Goal: Information Seeking & Learning: Get advice/opinions

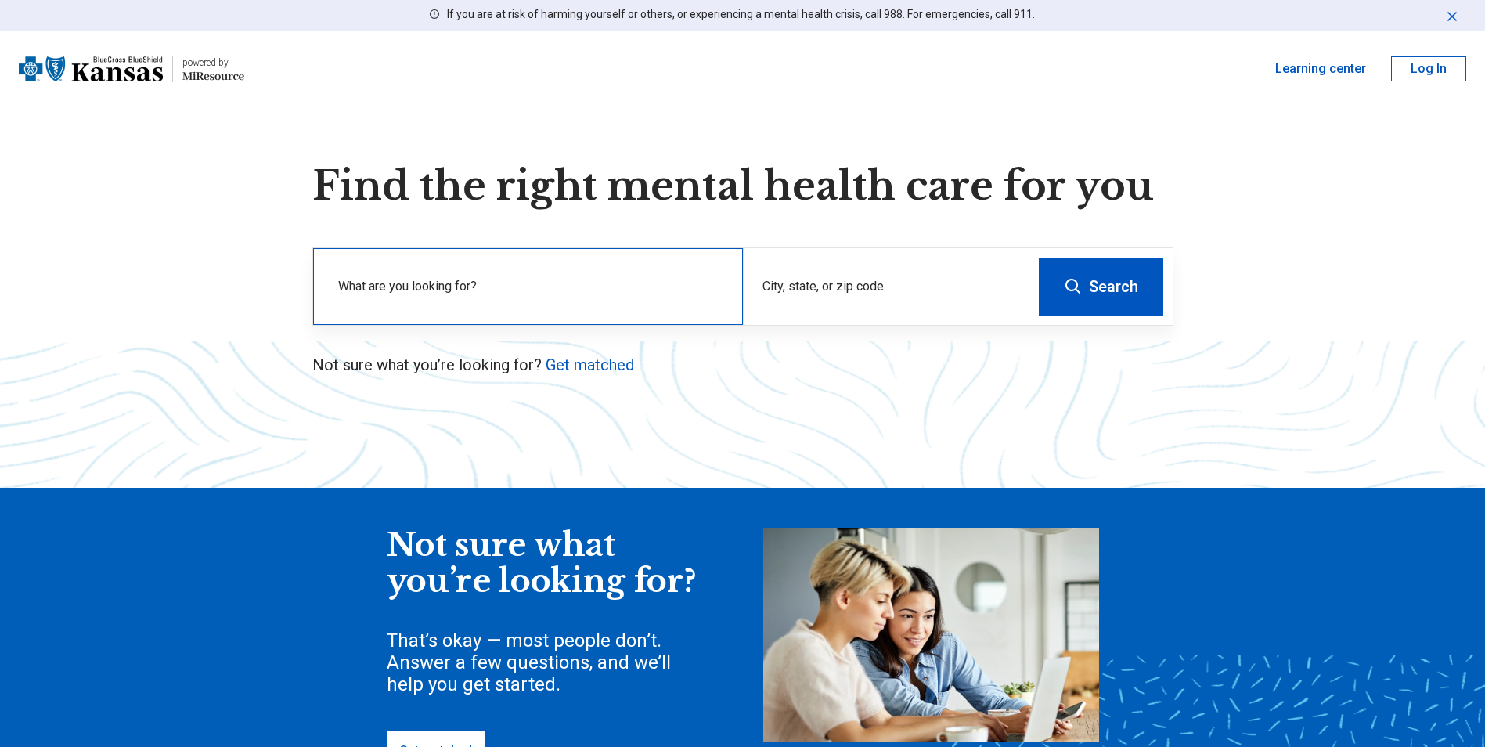
click at [654, 286] on label "What are you looking for?" at bounding box center [531, 286] width 386 height 19
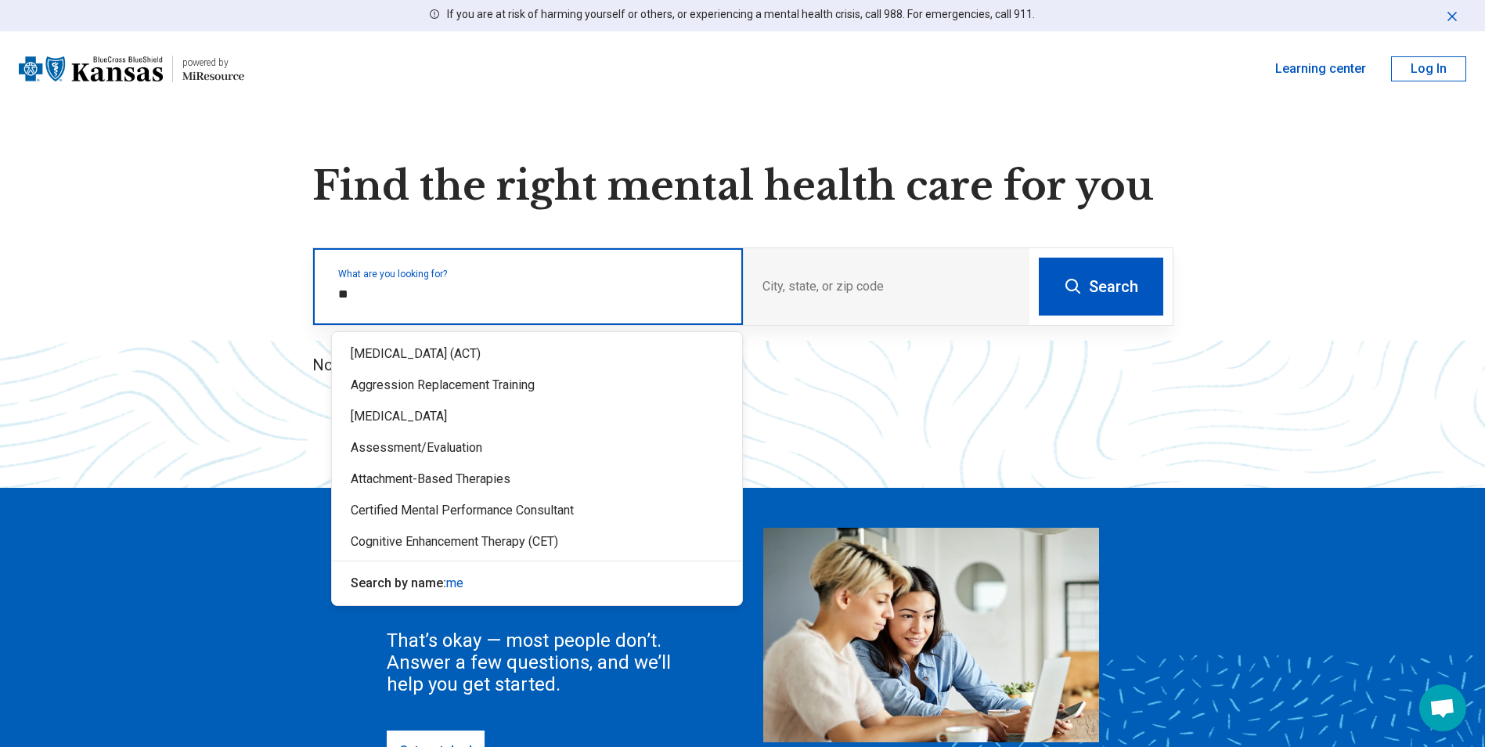
type input "*"
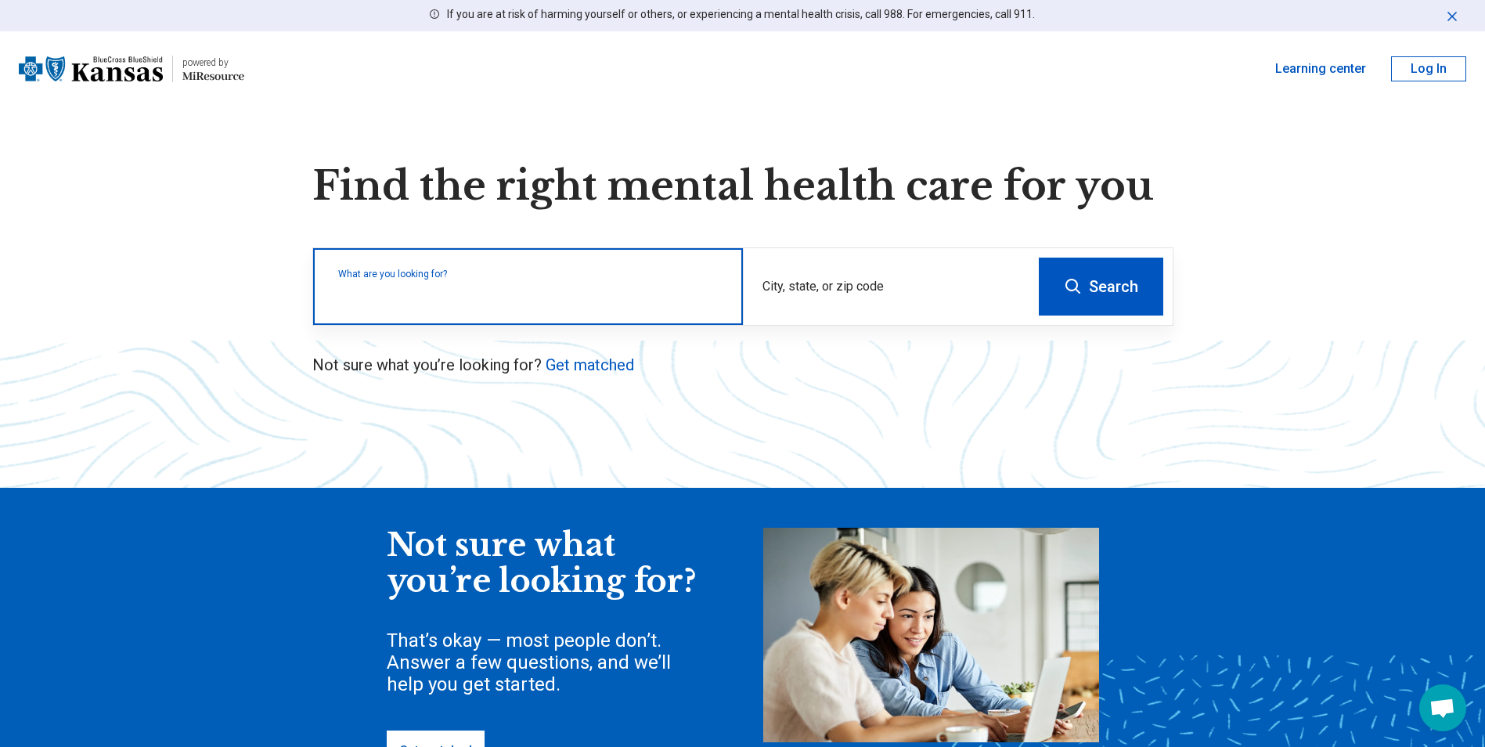
type input "*"
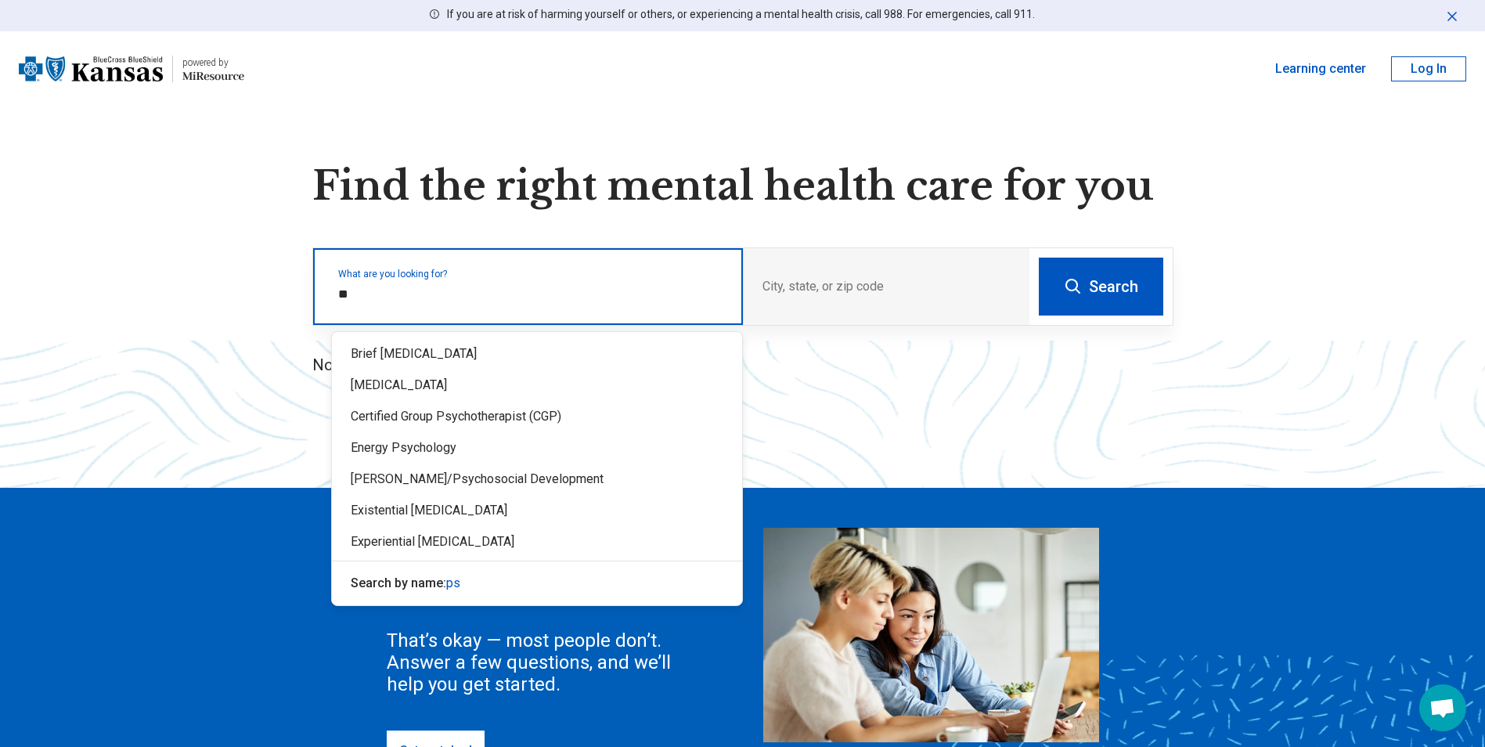
type input "*"
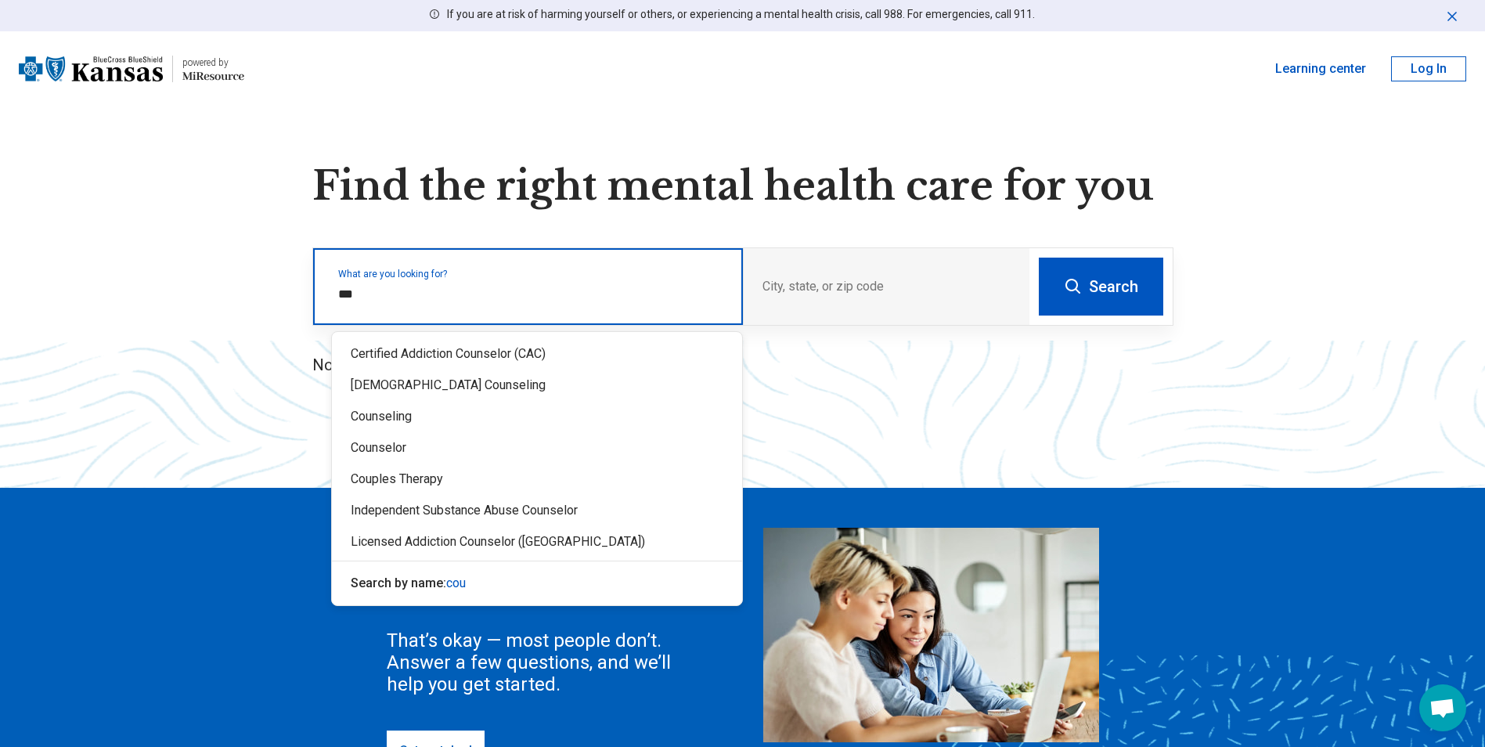
type input "****"
click at [437, 423] on div "Counseling" at bounding box center [537, 416] width 410 height 31
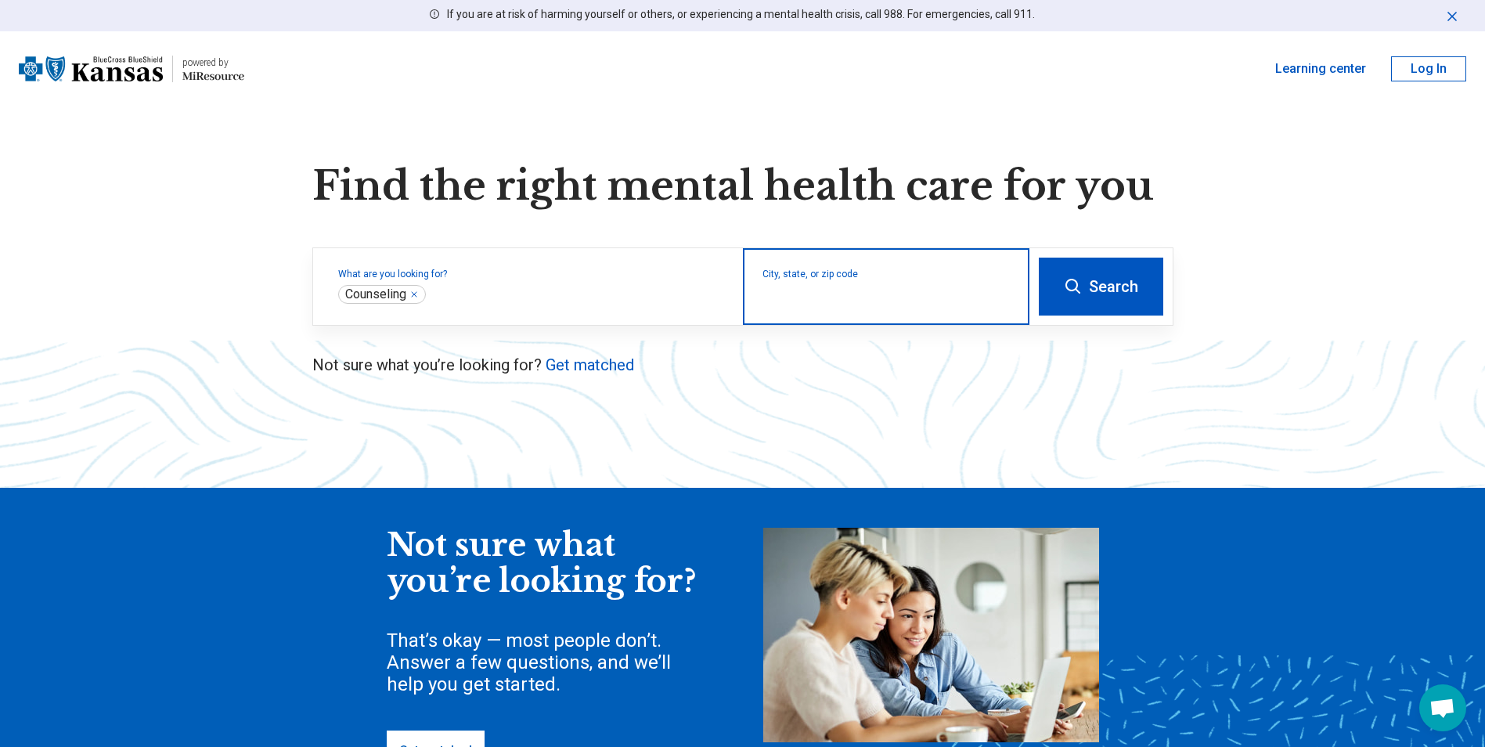
click at [808, 290] on input "City, state, or zip code" at bounding box center [886, 296] width 248 height 19
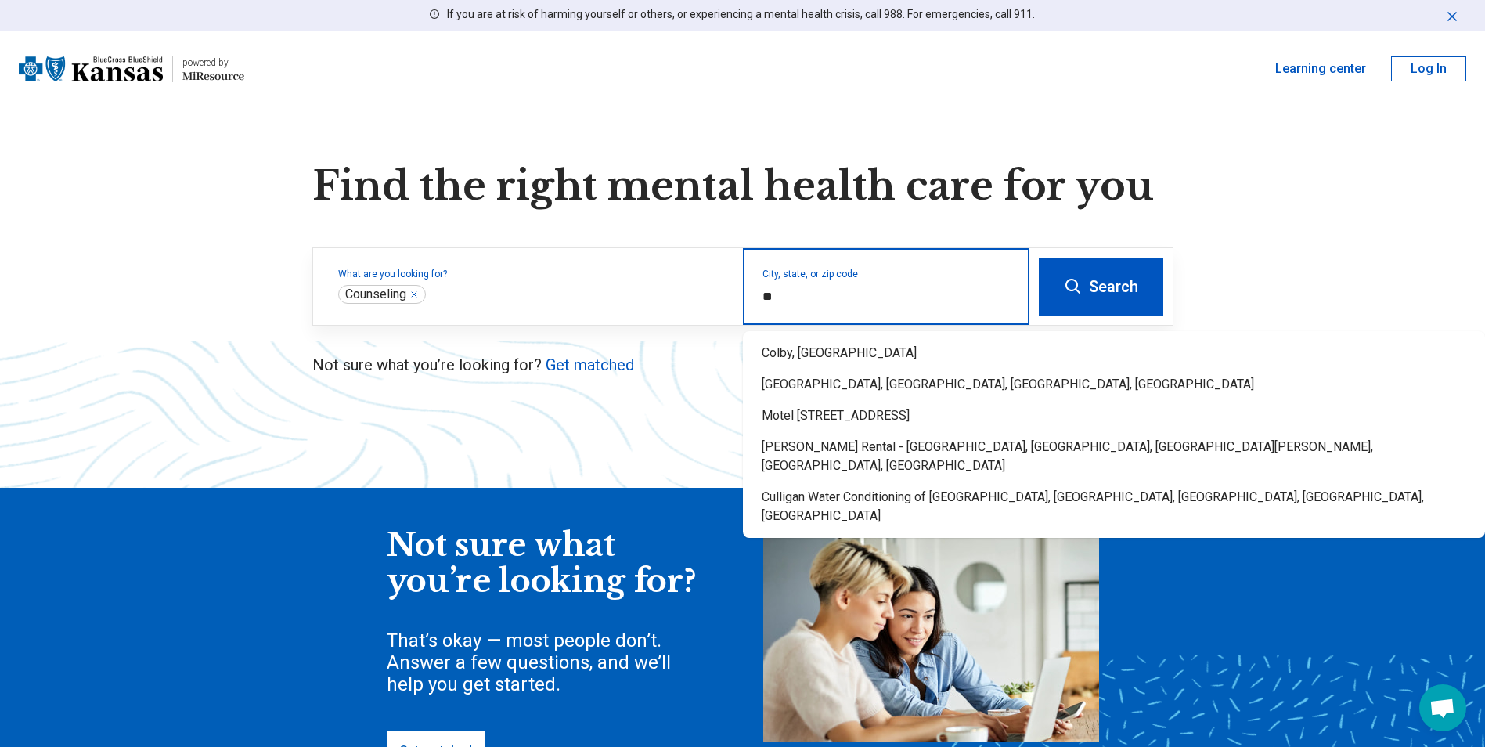
type input "*"
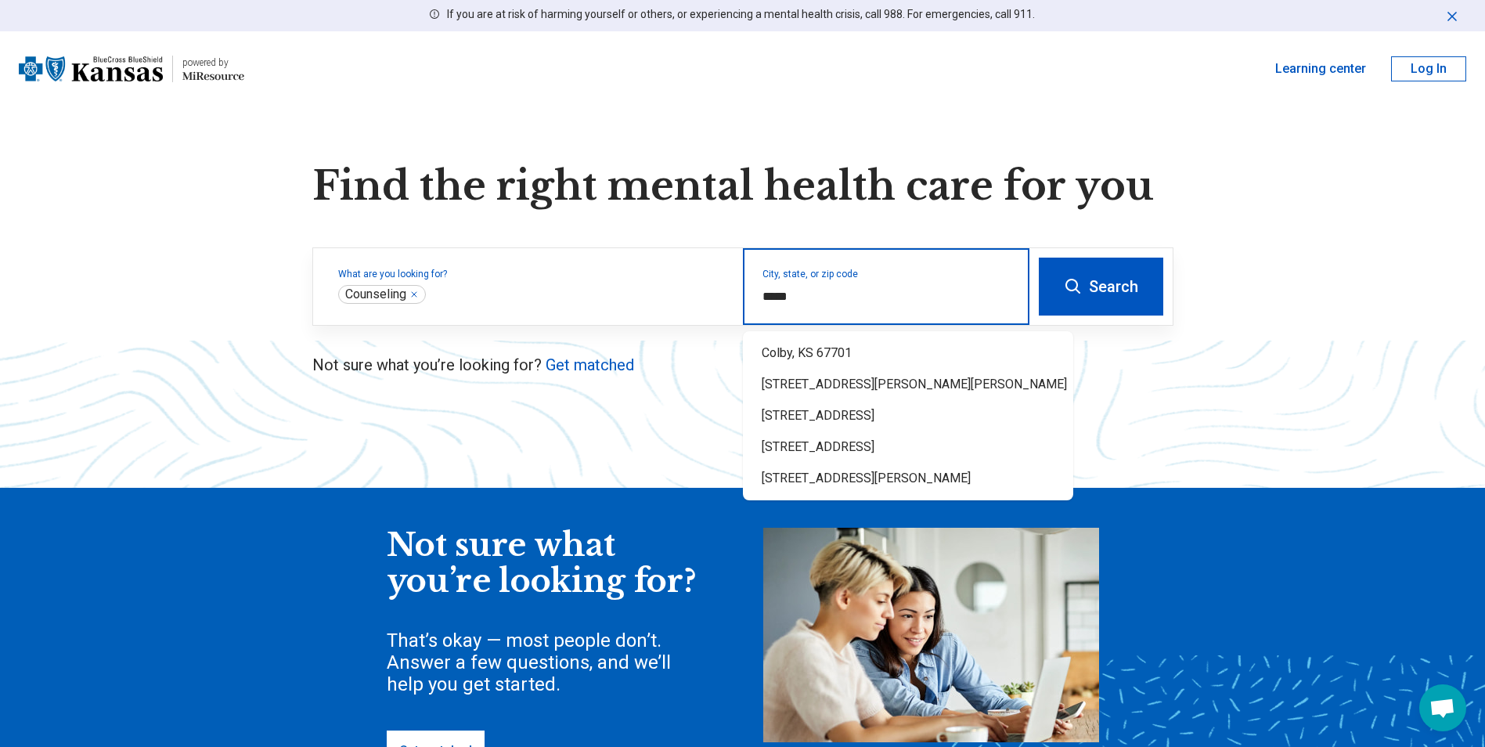
click at [809, 351] on div "Colby, KS 67701" at bounding box center [908, 352] width 330 height 31
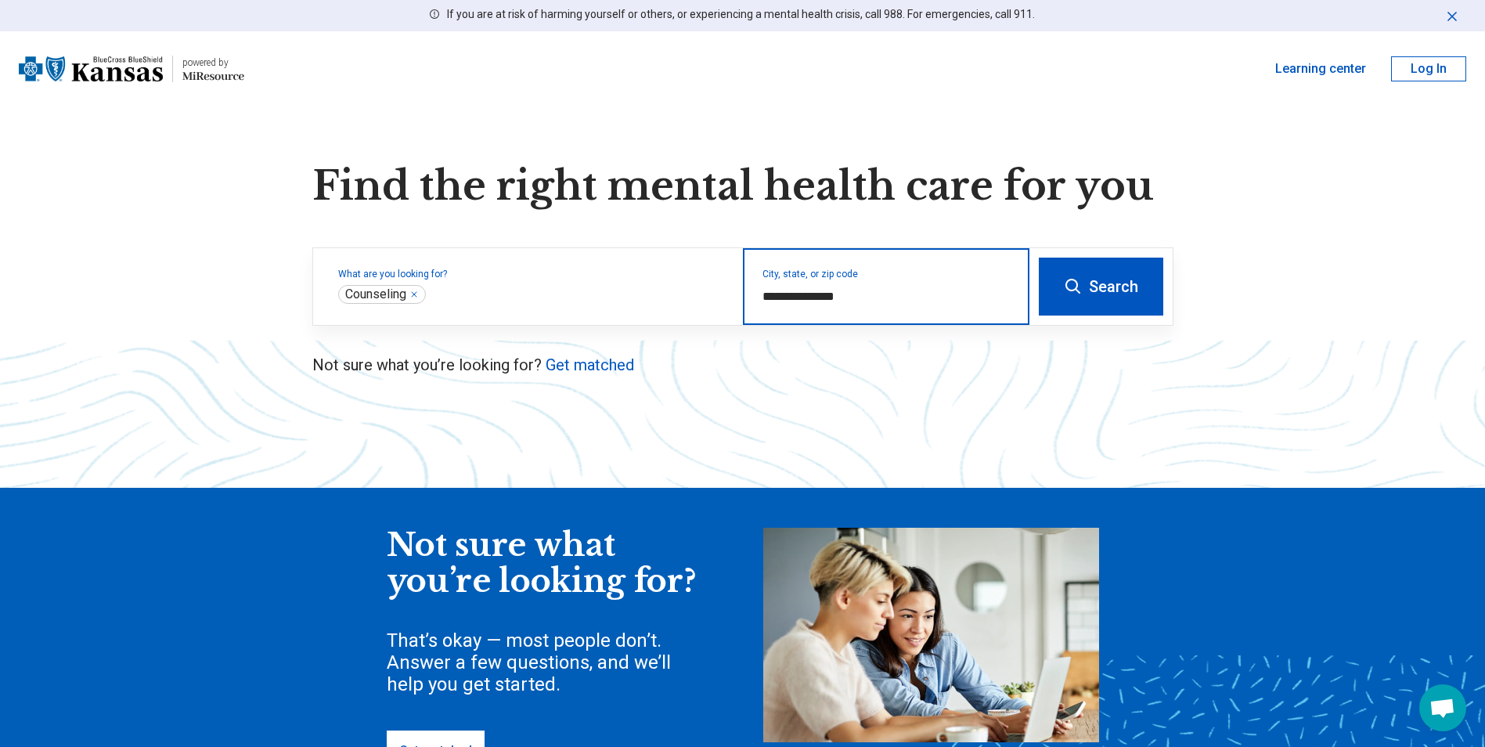
type input "**********"
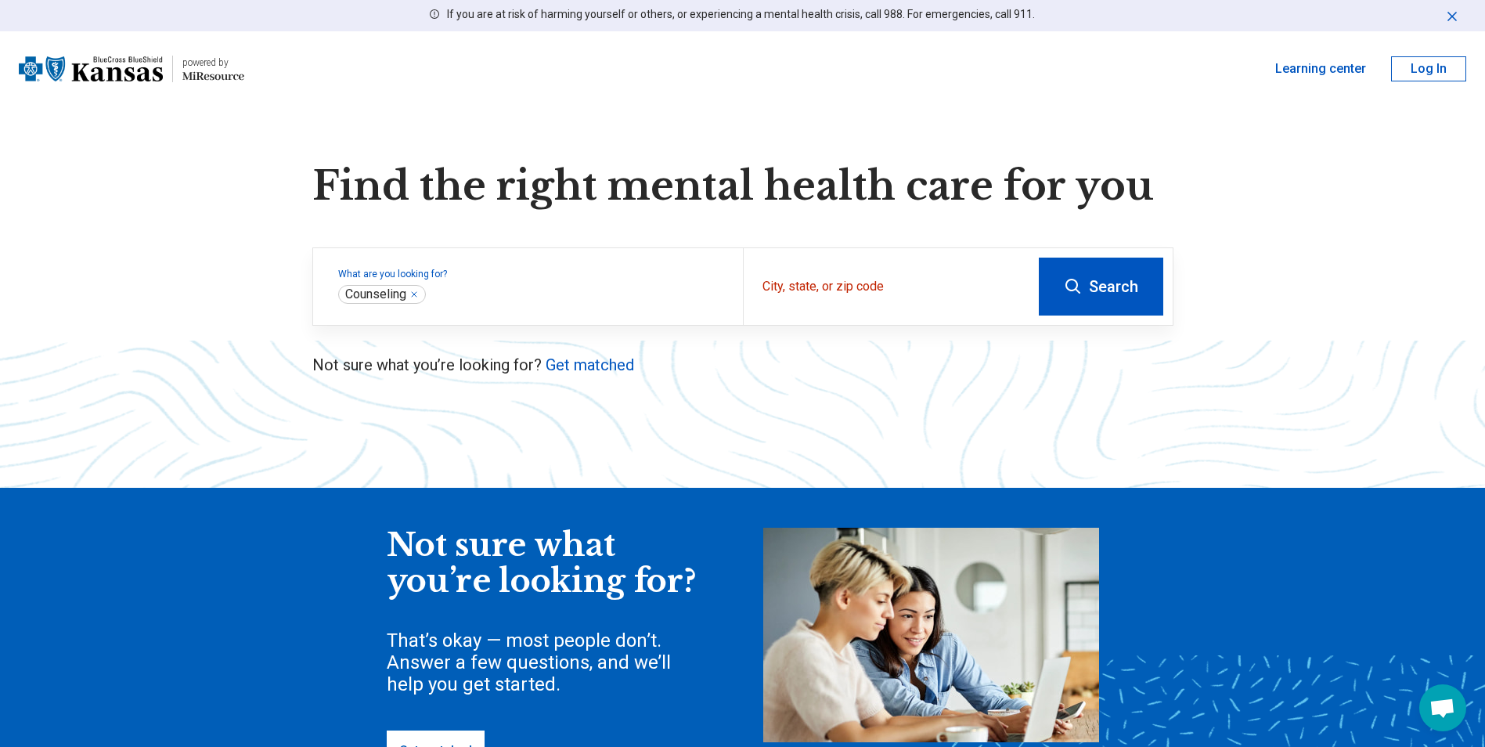
click at [1094, 283] on button "Search" at bounding box center [1101, 287] width 124 height 58
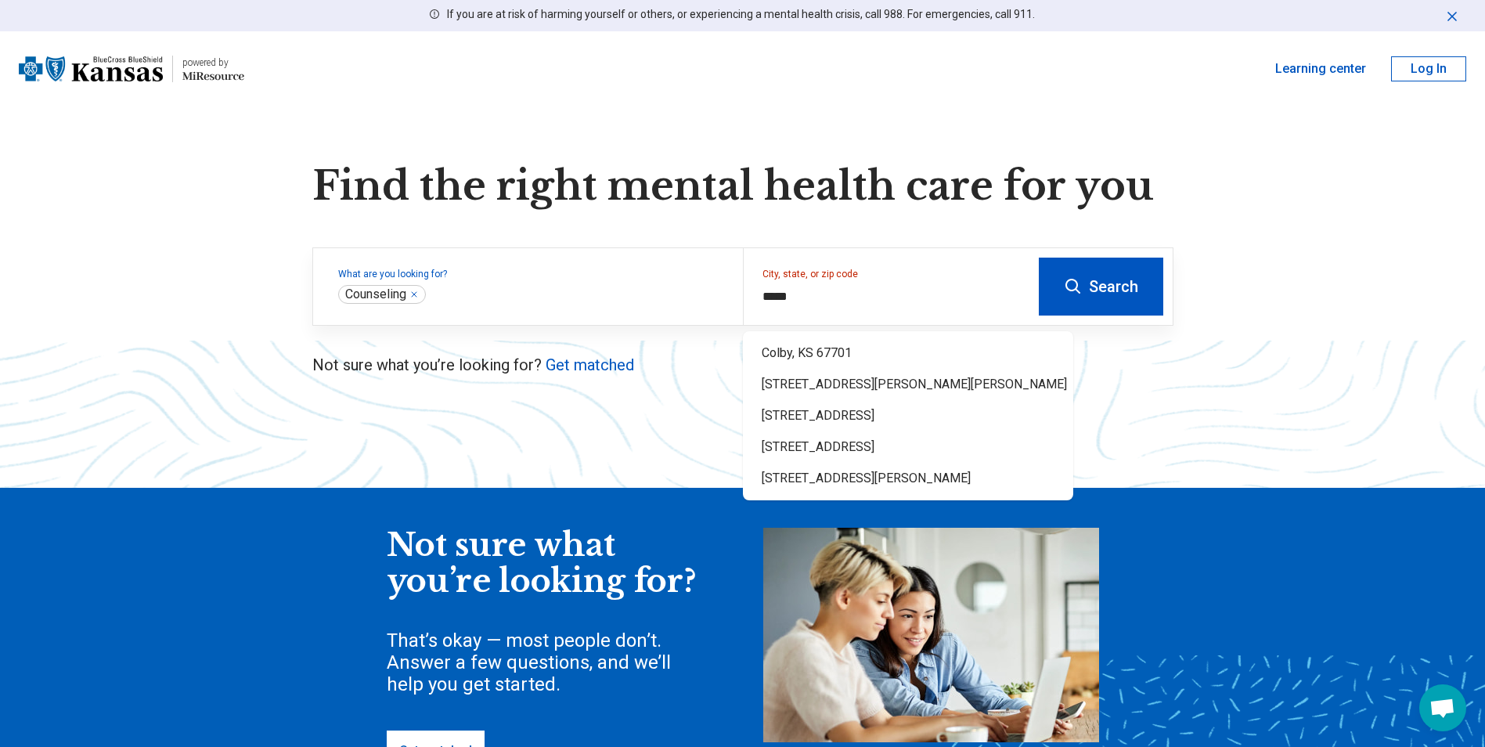
type input "**********"
click at [1093, 282] on button "Search" at bounding box center [1101, 287] width 124 height 58
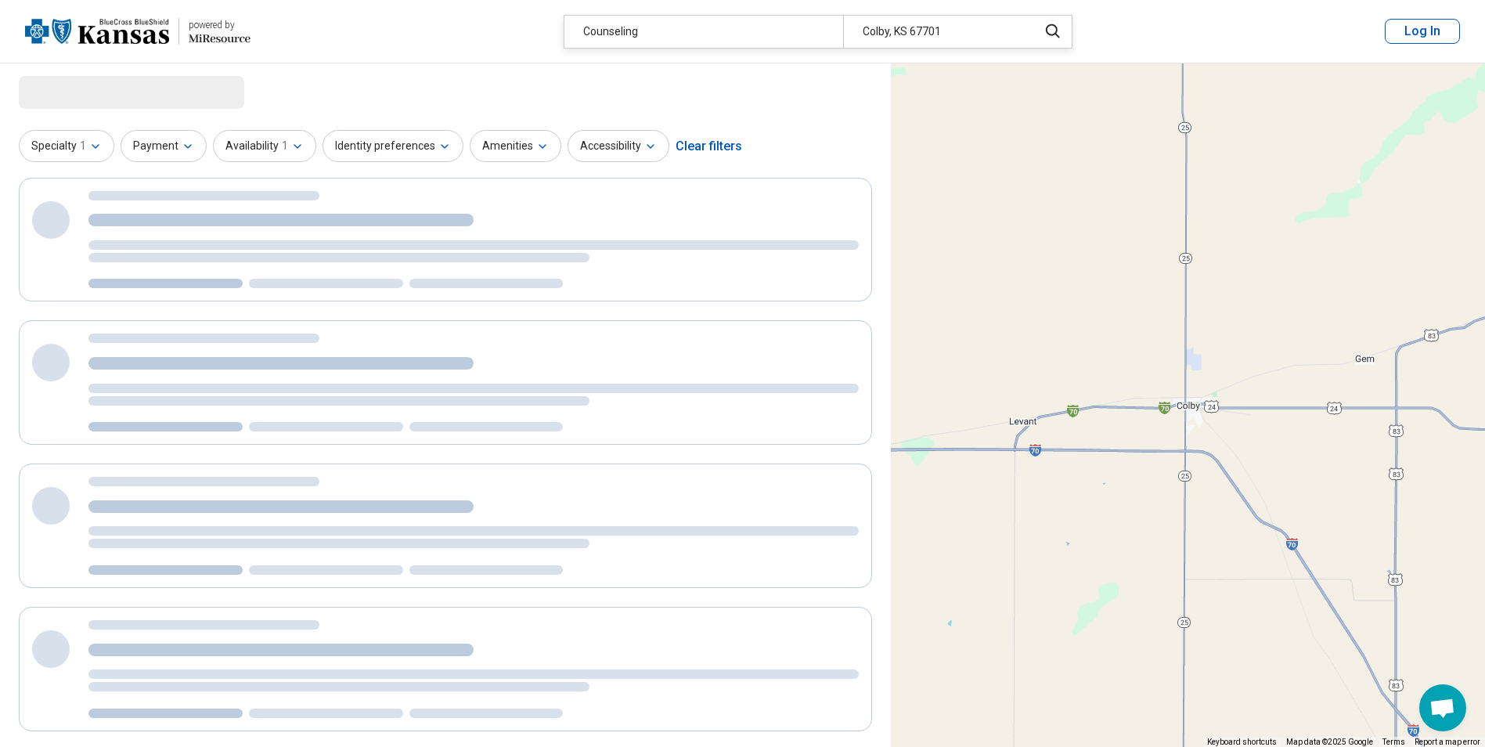
select select "***"
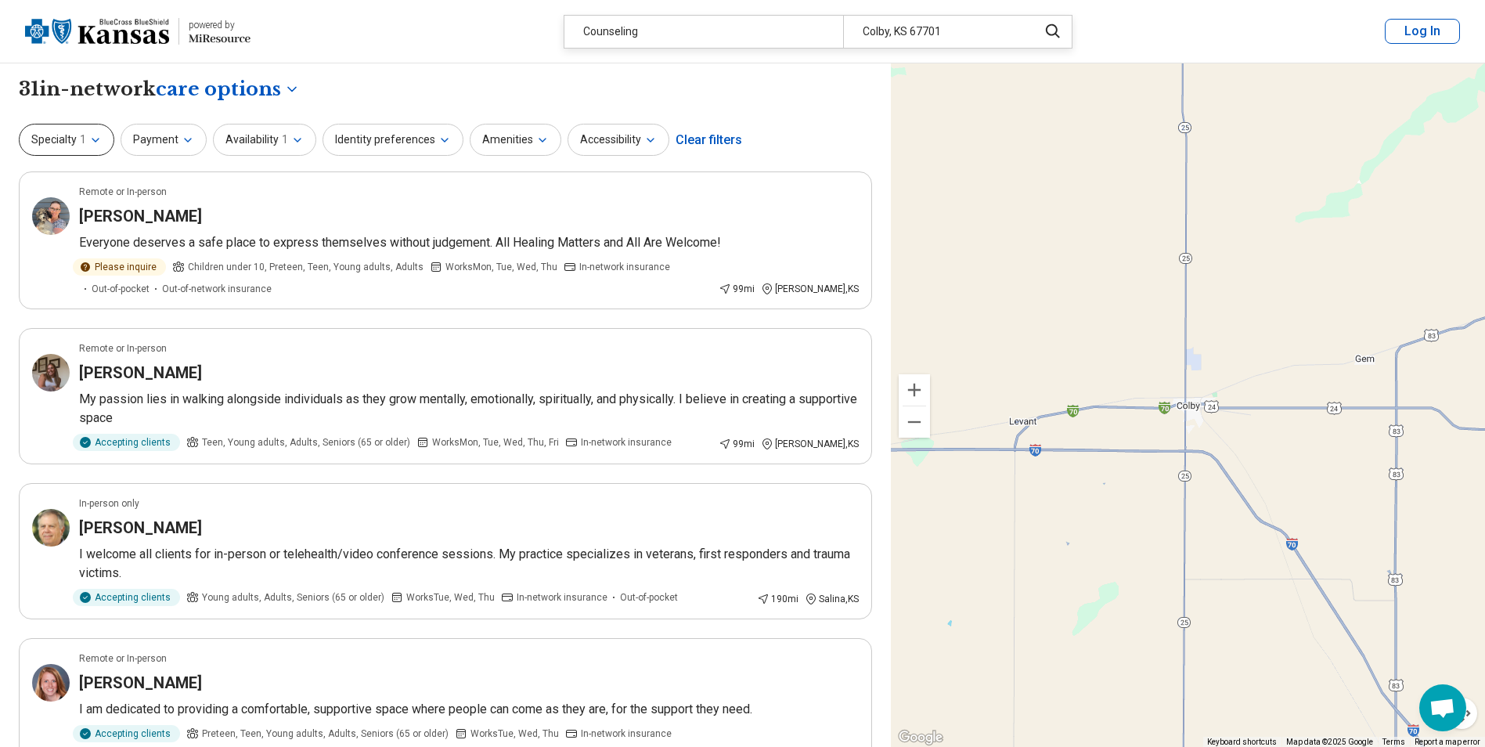
click at [85, 137] on button "Specialty 1" at bounding box center [66, 140] width 95 height 32
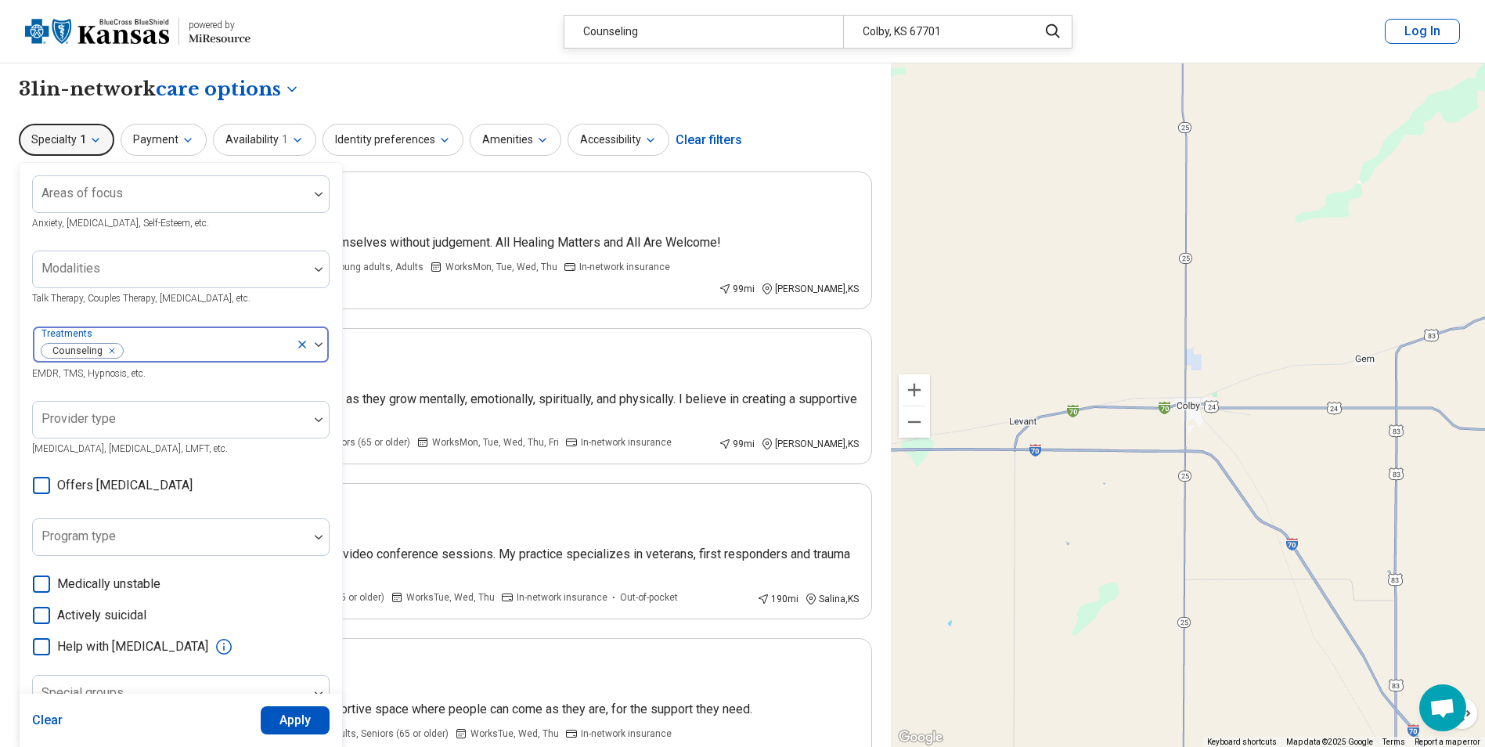
click at [110, 350] on icon "Remove [object Object]" at bounding box center [108, 350] width 11 height 11
click at [123, 273] on div at bounding box center [170, 276] width 263 height 22
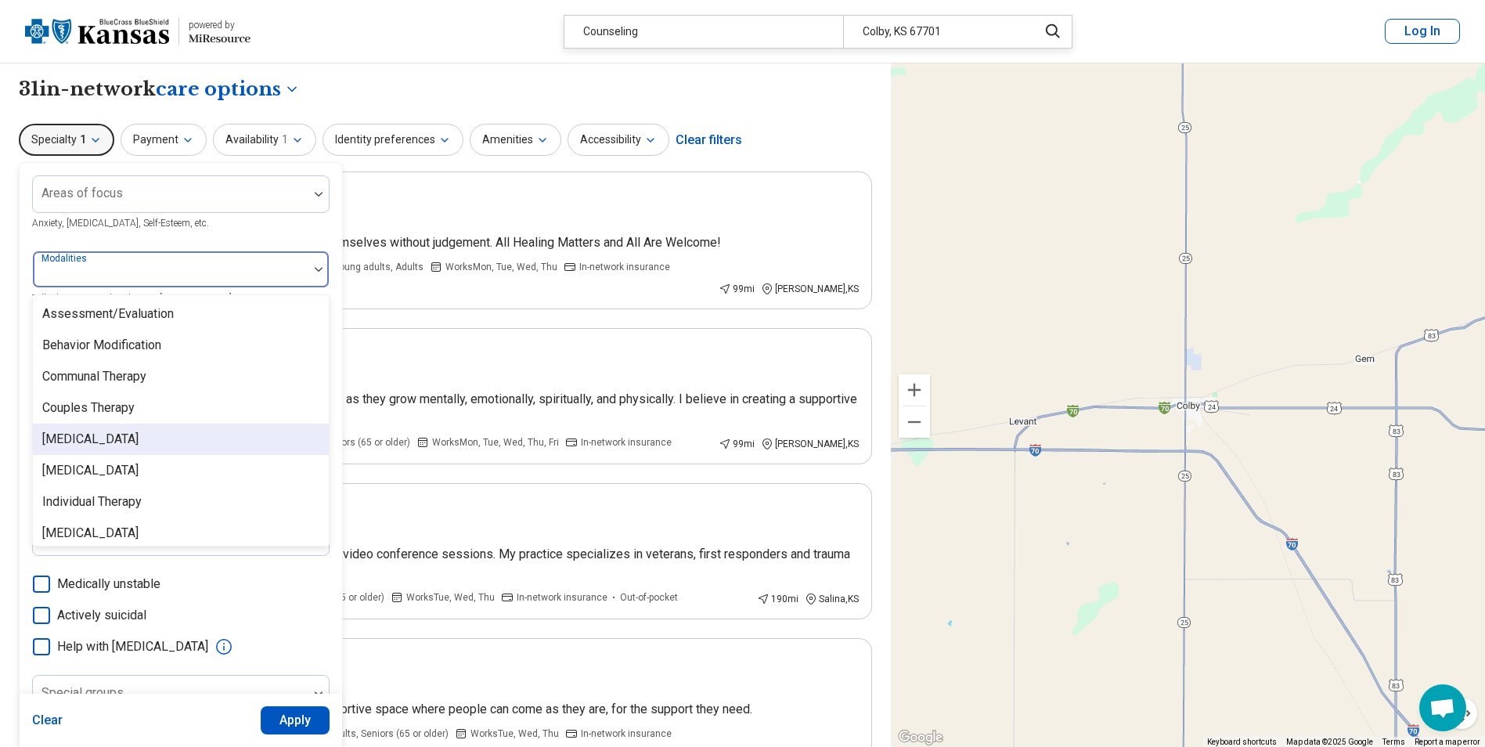
click at [124, 440] on div "[MEDICAL_DATA]" at bounding box center [90, 439] width 96 height 19
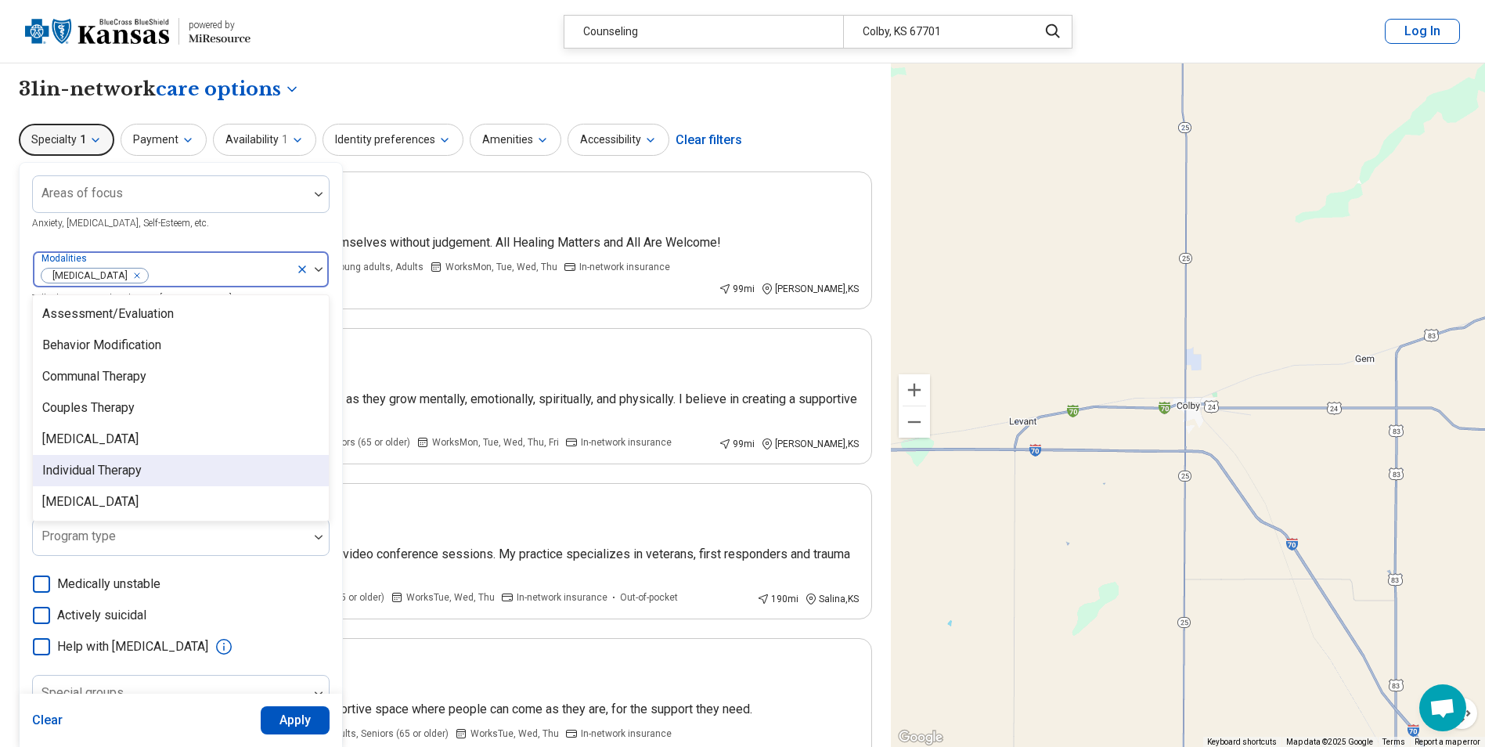
click at [100, 463] on div "Individual Therapy" at bounding box center [91, 470] width 99 height 19
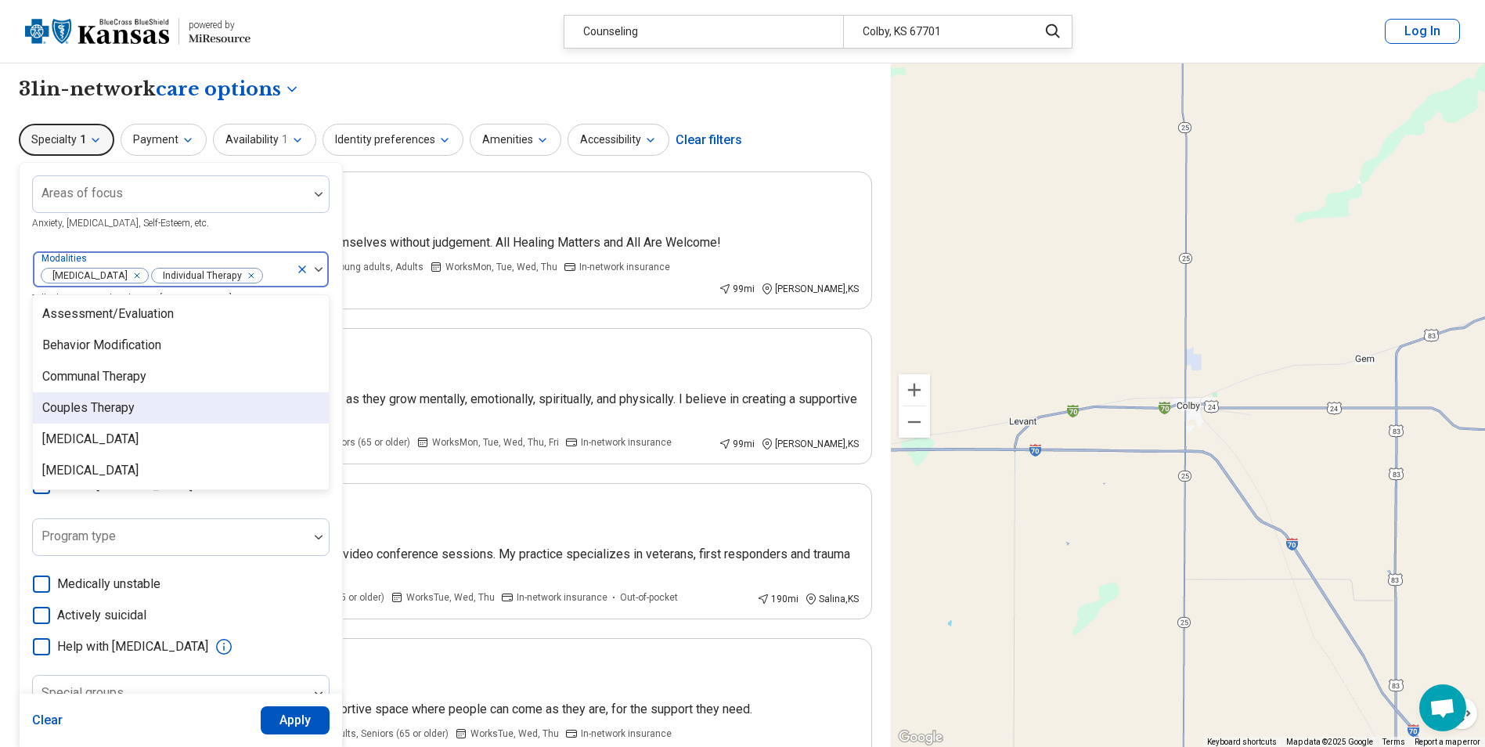
click at [68, 413] on div "Couples Therapy" at bounding box center [88, 407] width 92 height 19
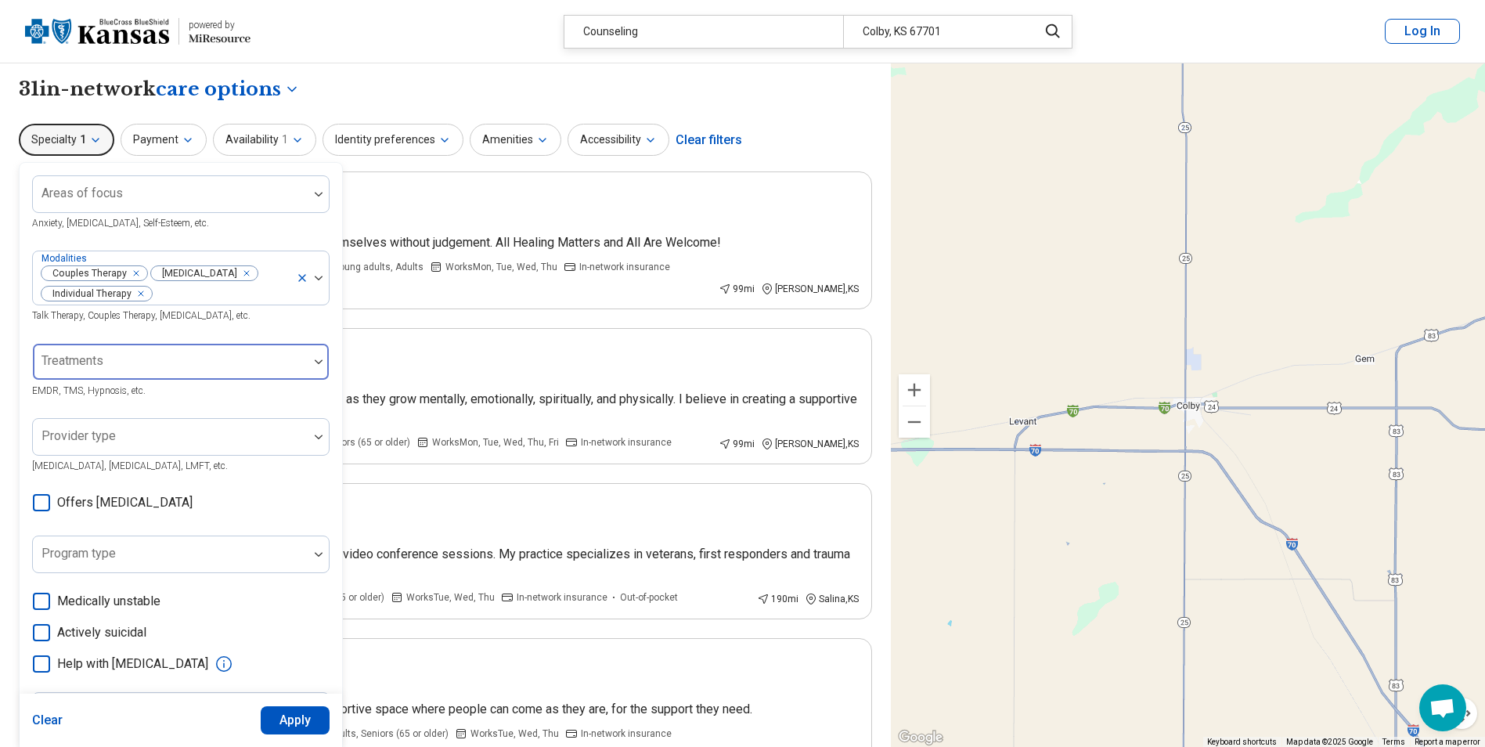
click at [21, 256] on div "Areas of focus Anxiety, Depression, Self-Esteem, etc. Modalities Couples Therap…" at bounding box center [181, 490] width 322 height 654
click at [277, 716] on button "Apply" at bounding box center [296, 720] width 70 height 28
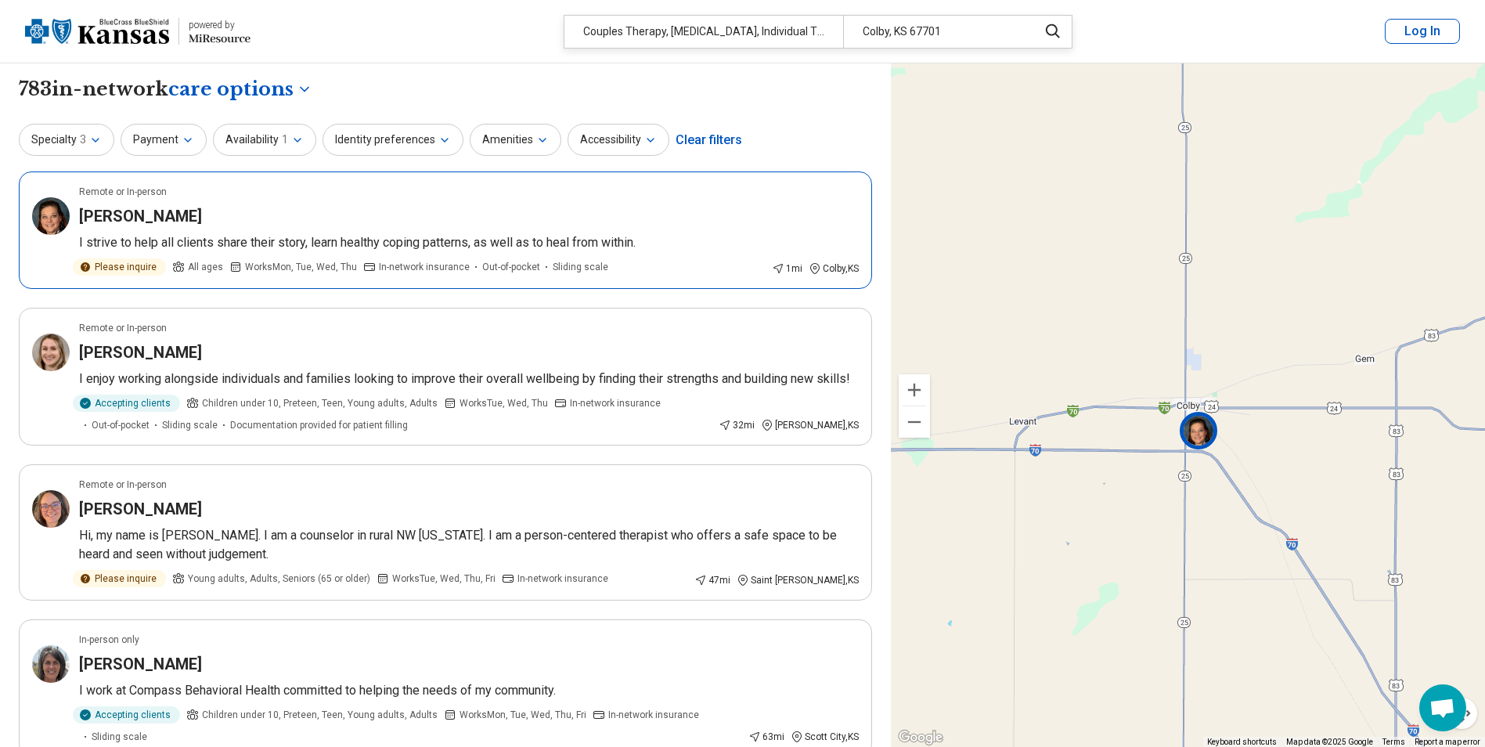
click at [447, 252] on article "Remote or In-person Amanda Sowers I strive to help all clients share their stor…" at bounding box center [445, 229] width 853 height 117
click at [447, 350] on div "Taylor Bainter" at bounding box center [469, 352] width 780 height 22
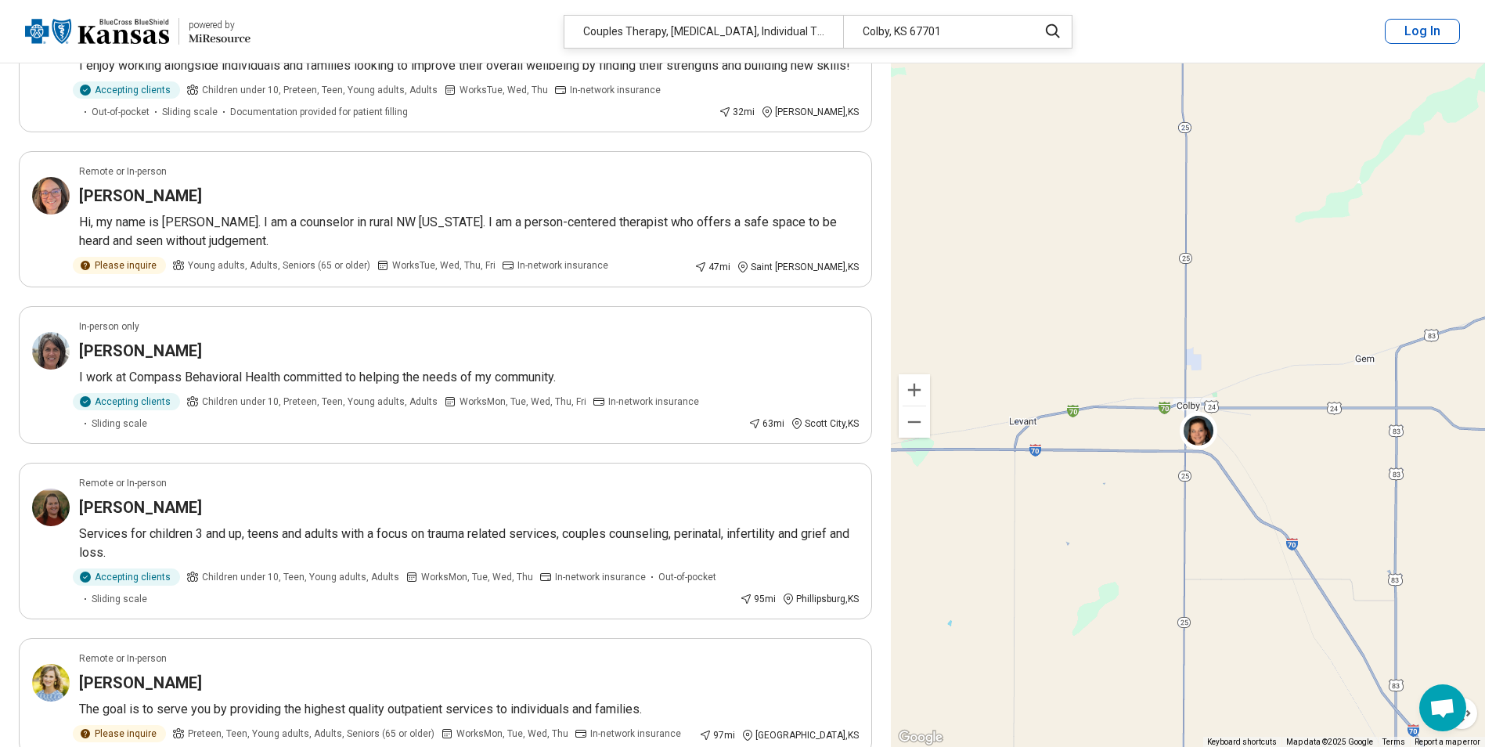
scroll to position [391, 0]
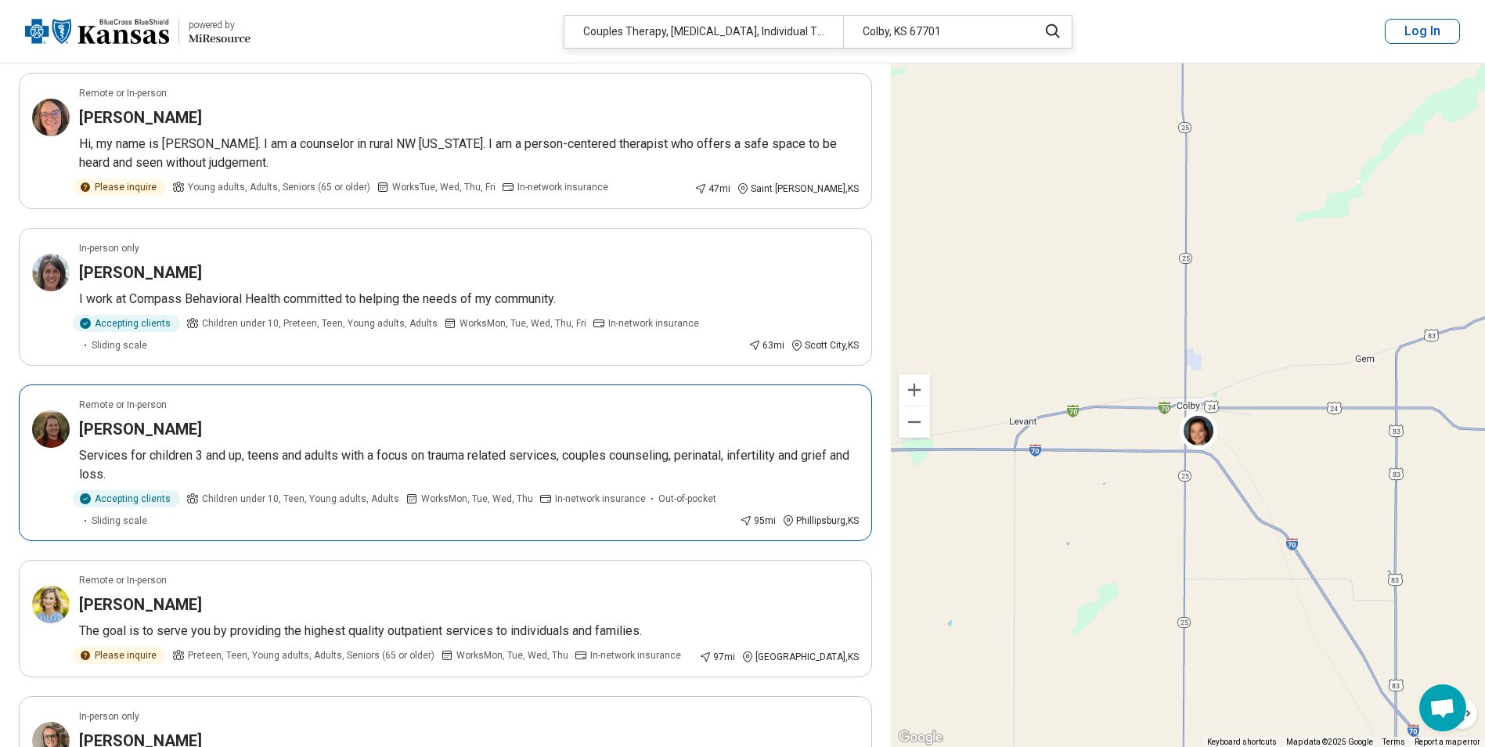
click at [111, 422] on h3 "[PERSON_NAME]" at bounding box center [140, 429] width 123 height 22
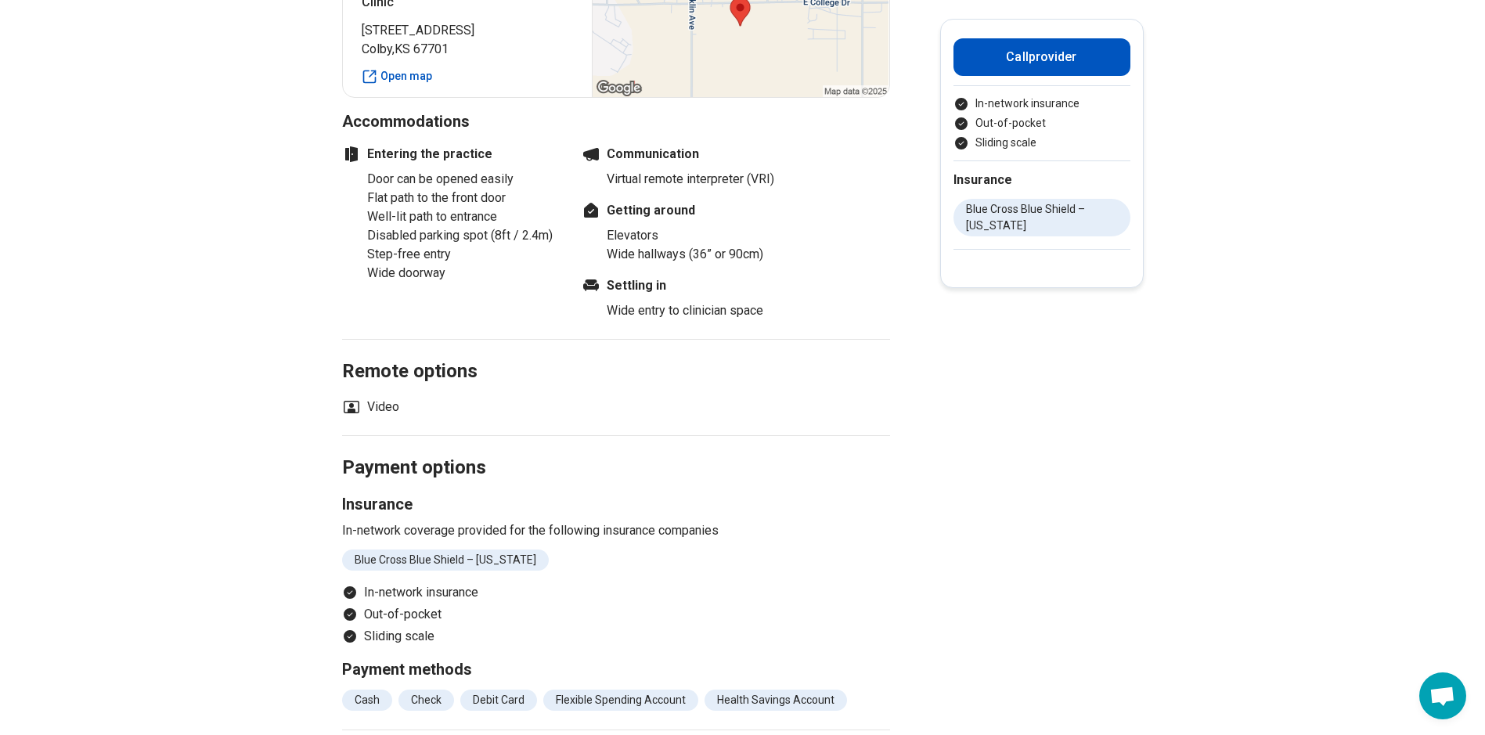
scroll to position [1409, 0]
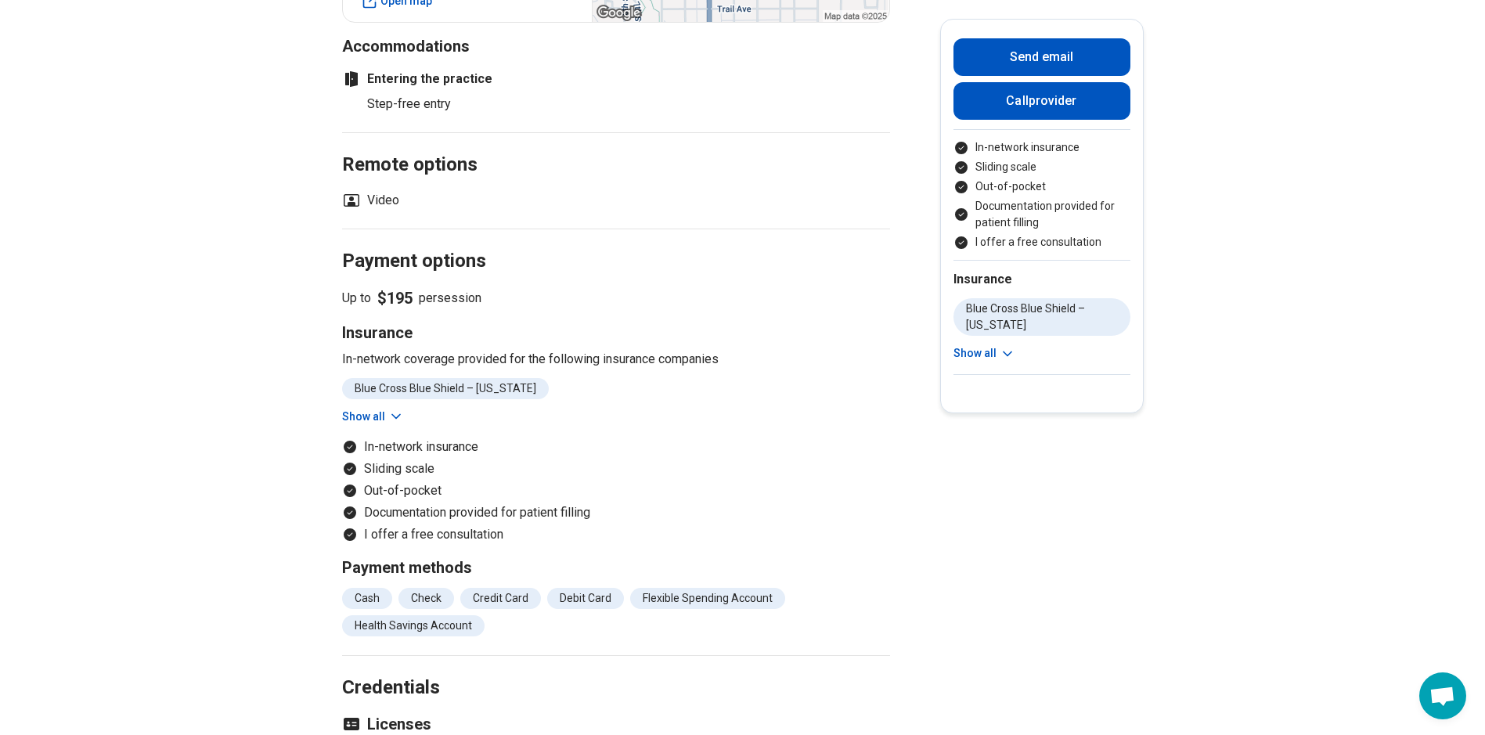
scroll to position [1331, 0]
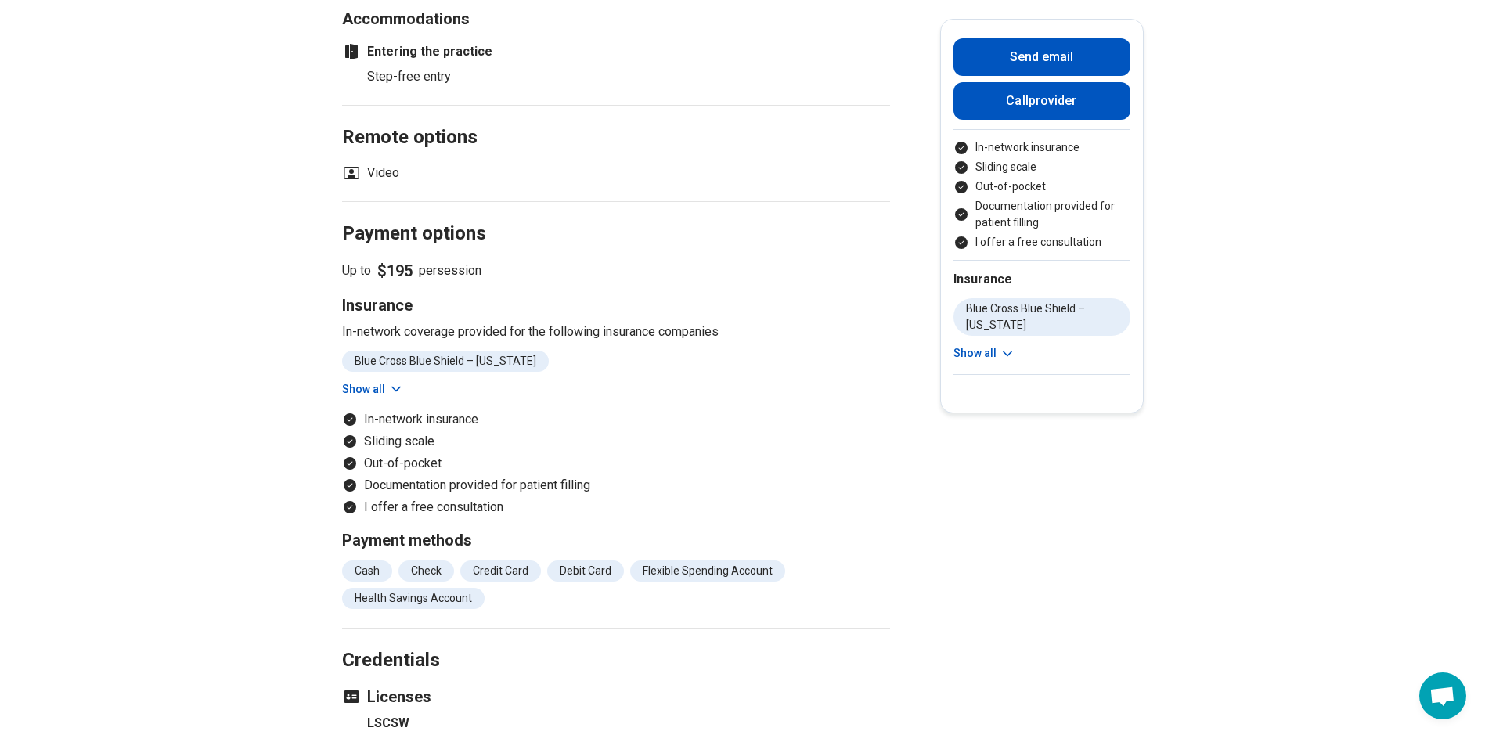
click at [360, 393] on button "Show all" at bounding box center [373, 389] width 62 height 16
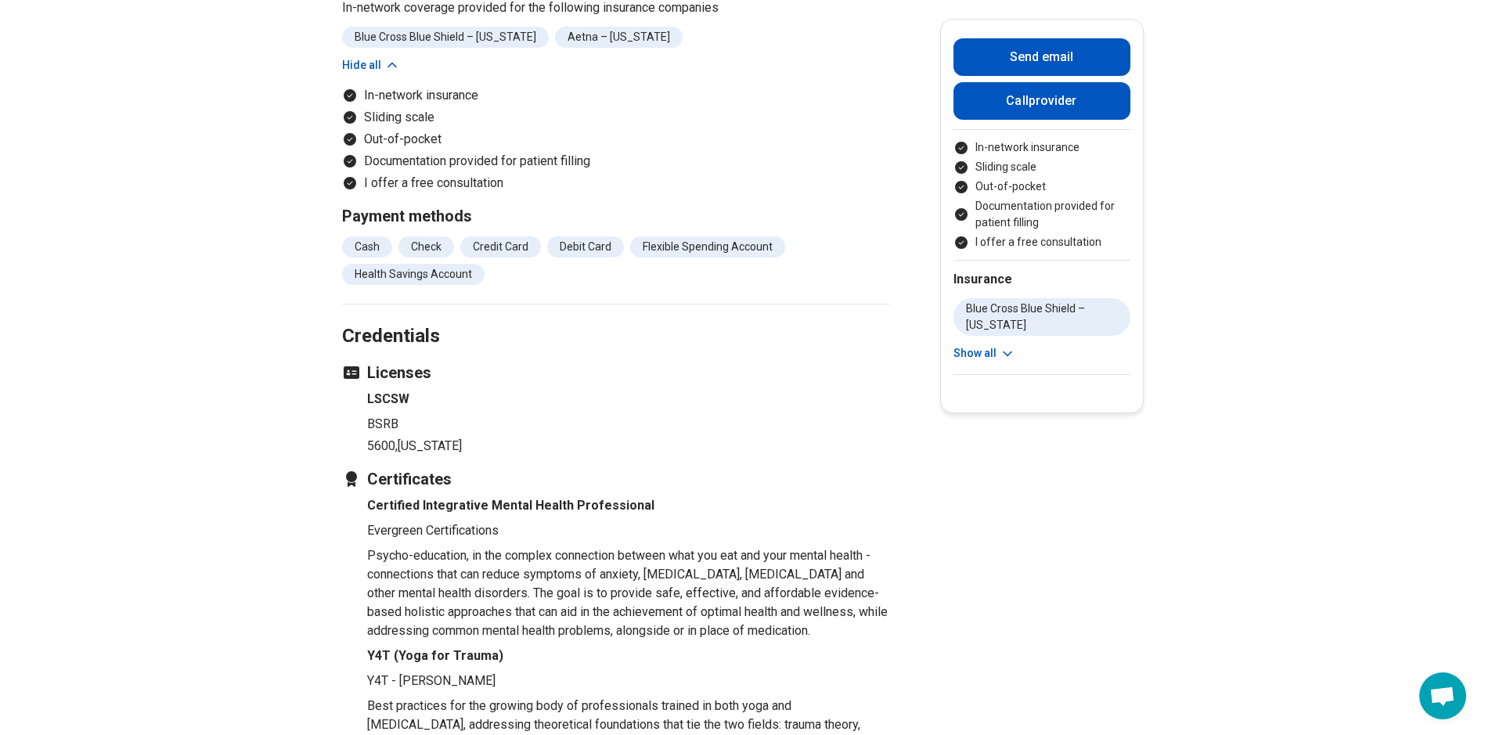
scroll to position [1644, 0]
